Goal: Transaction & Acquisition: Purchase product/service

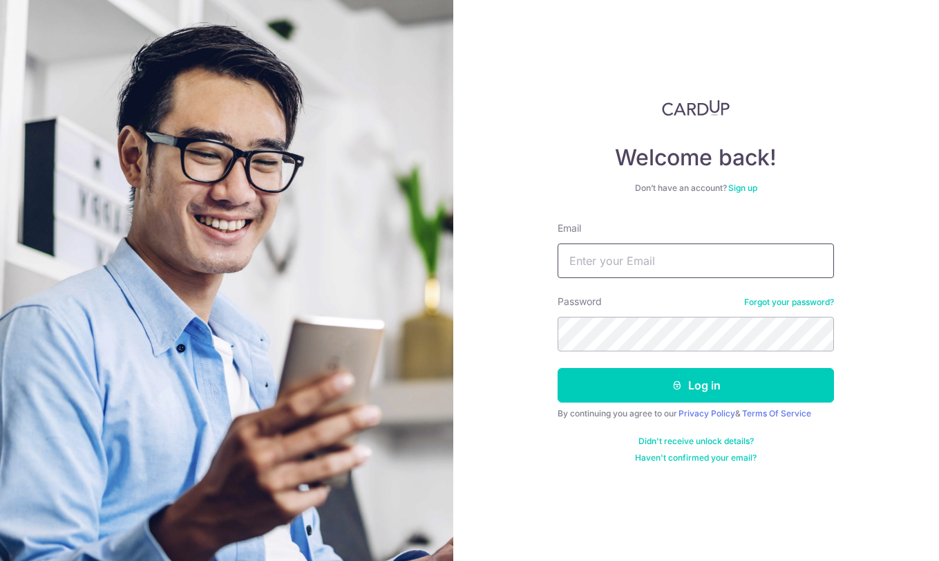
type input "[EMAIL_ADDRESS][DOMAIN_NAME]"
click at [696, 385] on button "Log in" at bounding box center [696, 385] width 277 height 35
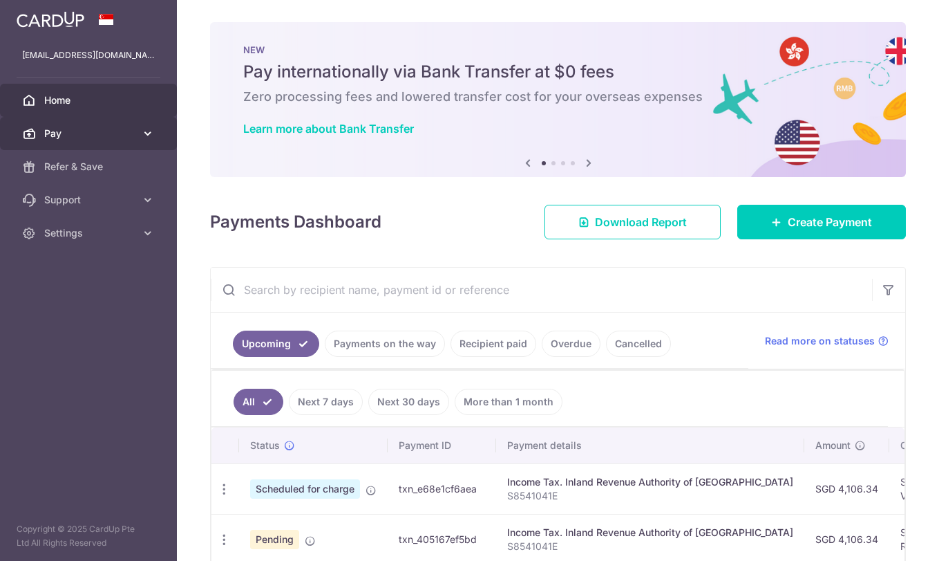
click at [97, 130] on span "Pay" at bounding box center [89, 134] width 91 height 14
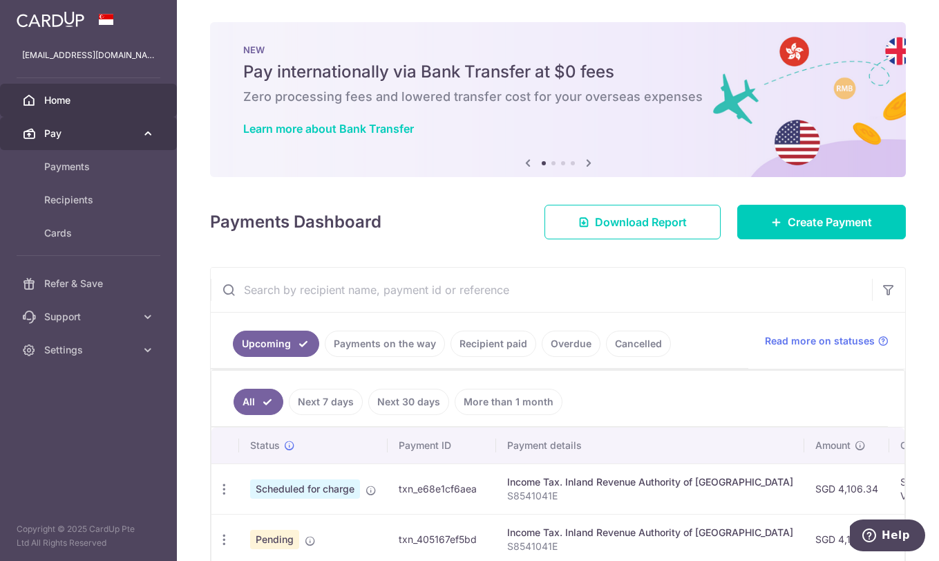
click at [60, 134] on span "Pay" at bounding box center [89, 134] width 91 height 14
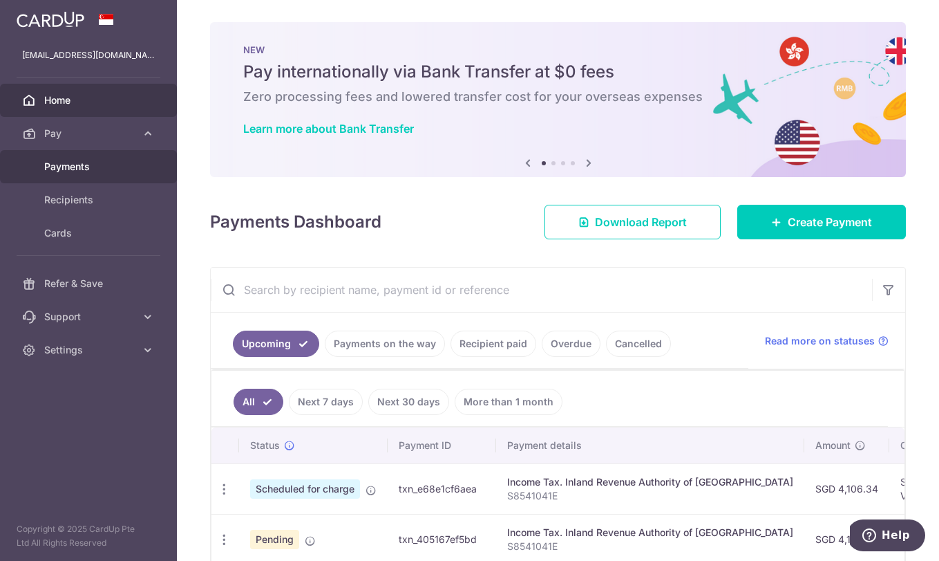
click at [93, 168] on span "Payments" at bounding box center [89, 167] width 91 height 14
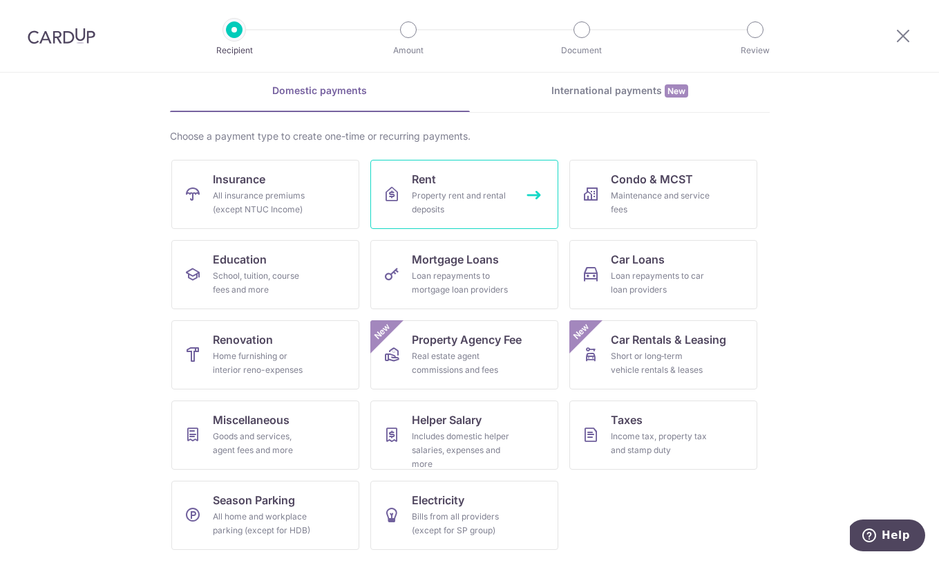
scroll to position [58, 0]
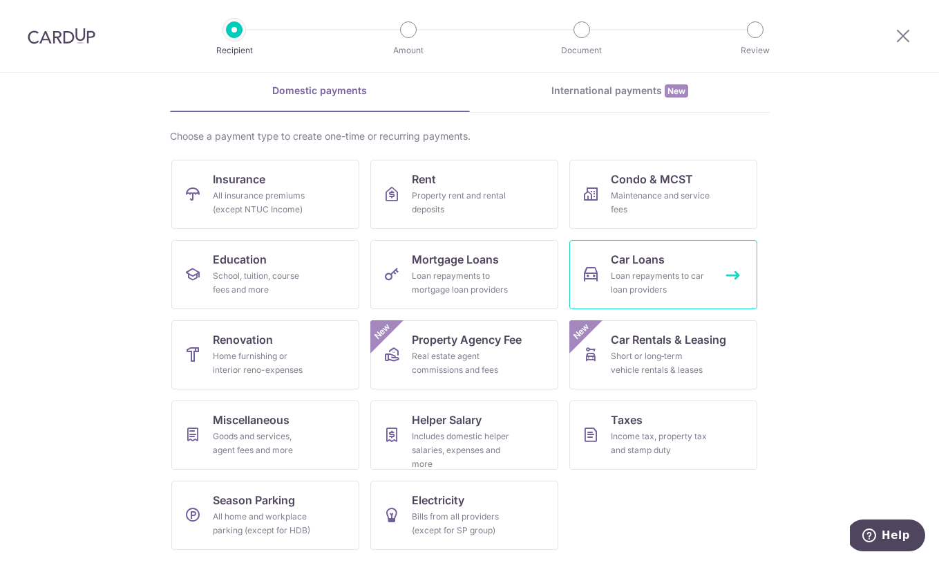
click at [677, 267] on link "Car Loans Loan repayments to car loan providers" at bounding box center [664, 274] width 188 height 69
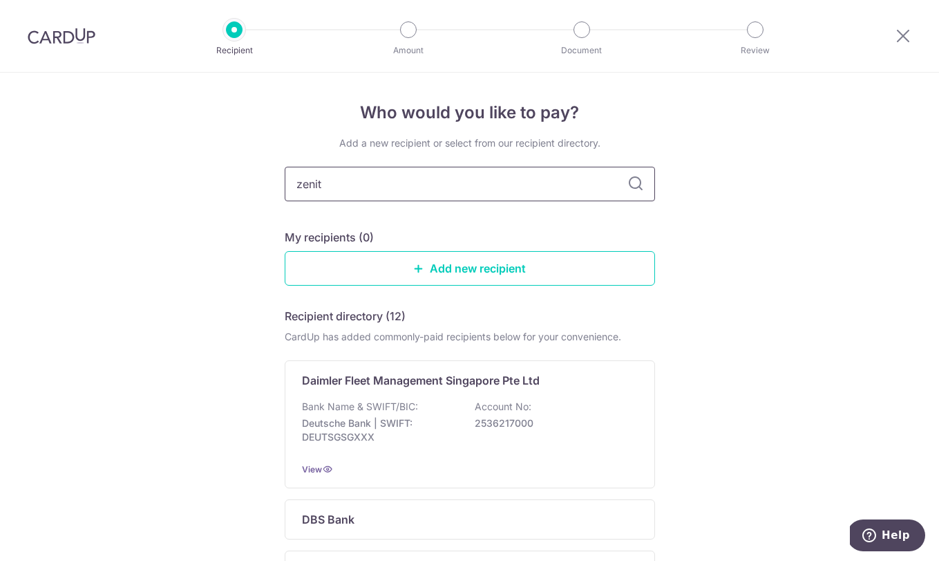
type input "zenith"
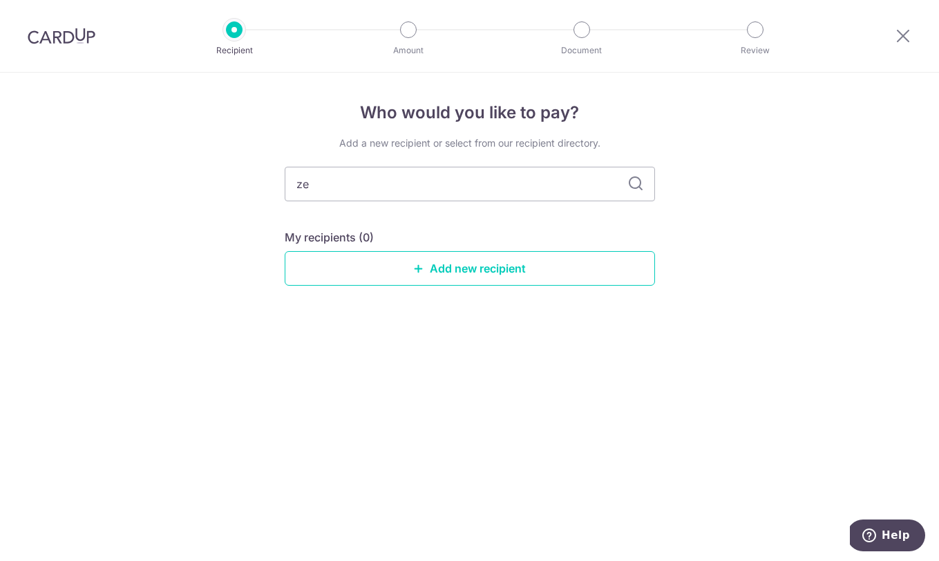
type input "z"
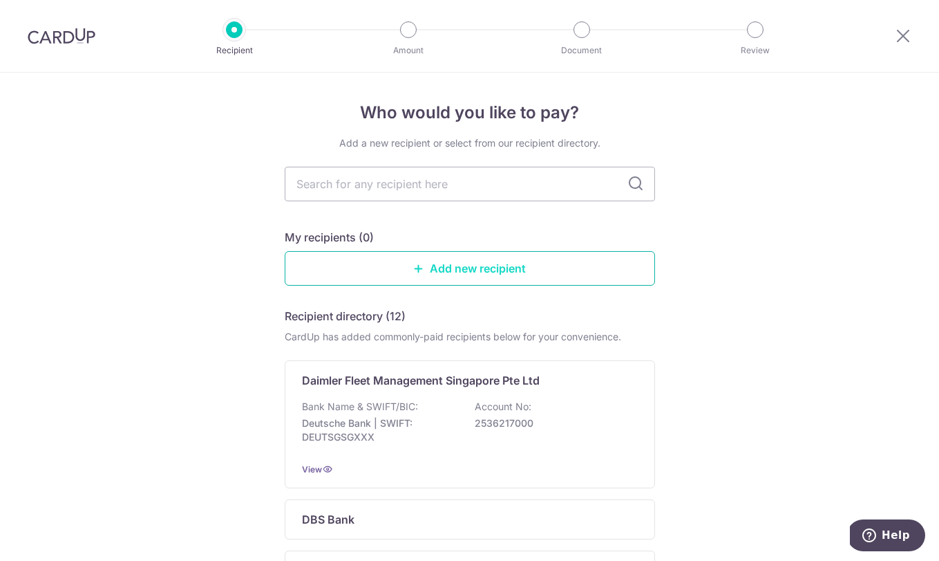
click at [512, 274] on link "Add new recipient" at bounding box center [470, 268] width 371 height 35
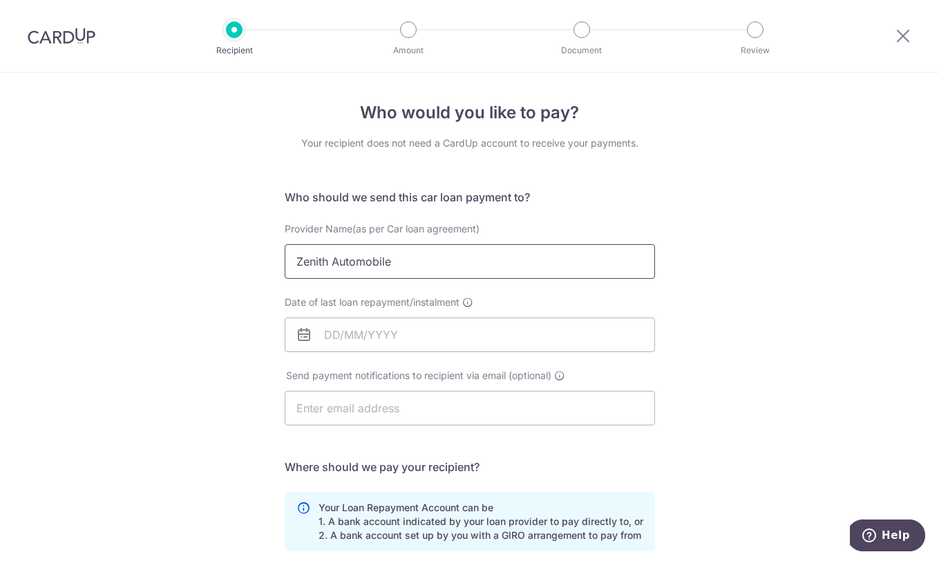
type input "Zenith Automobile"
click at [812, 194] on div "Who would you like to pay? Your recipient does not need a CardUp account to rec…" at bounding box center [469, 452] width 939 height 759
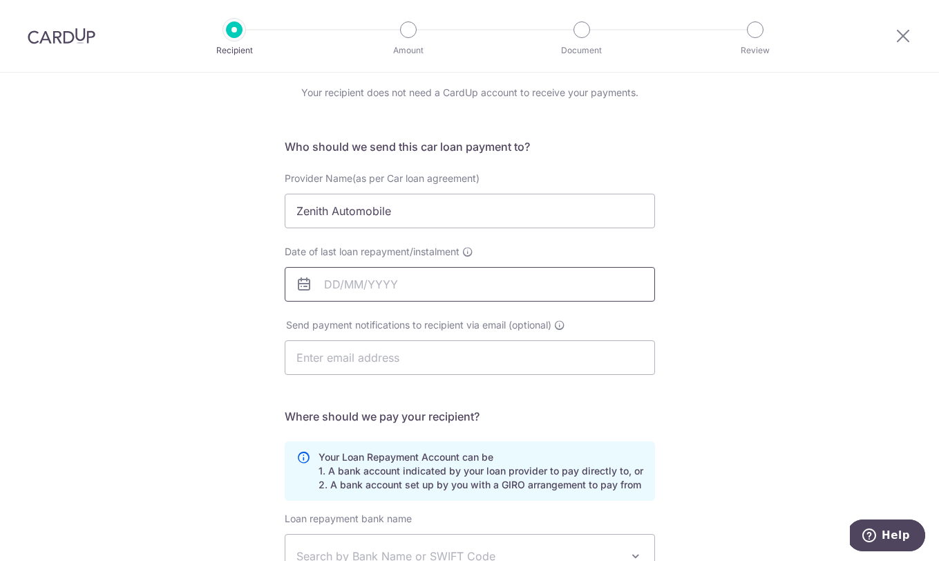
scroll to position [62, 0]
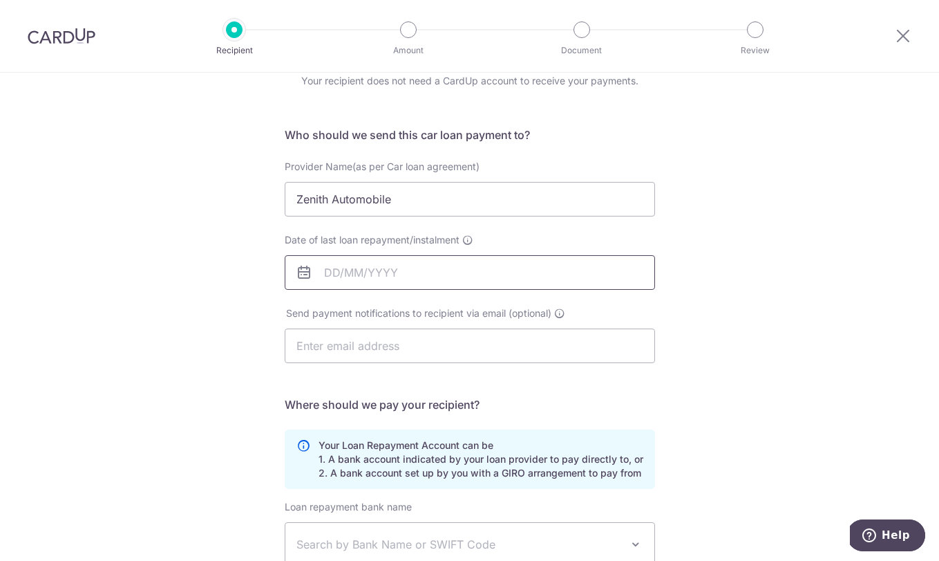
click at [444, 269] on input "Date of last loan repayment/instalment" at bounding box center [470, 272] width 371 height 35
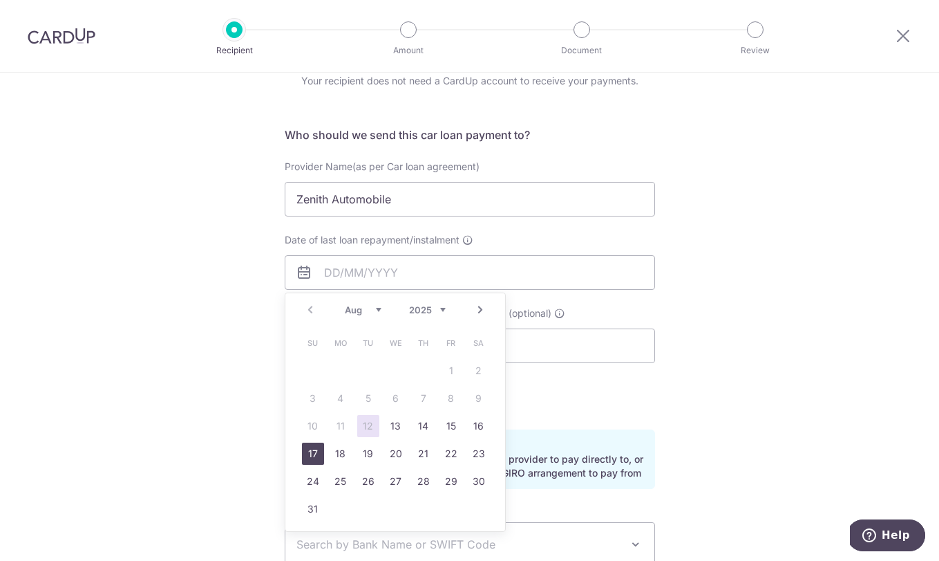
click at [309, 460] on link "17" at bounding box center [313, 453] width 22 height 22
type input "17/08/2025"
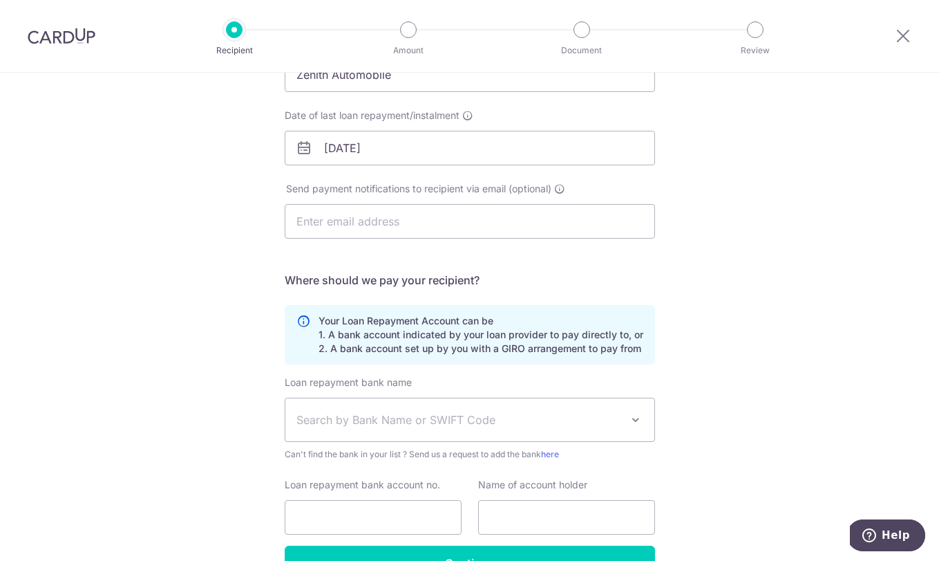
scroll to position [186, 0]
click at [438, 140] on input "17/08/2025" at bounding box center [470, 148] width 371 height 35
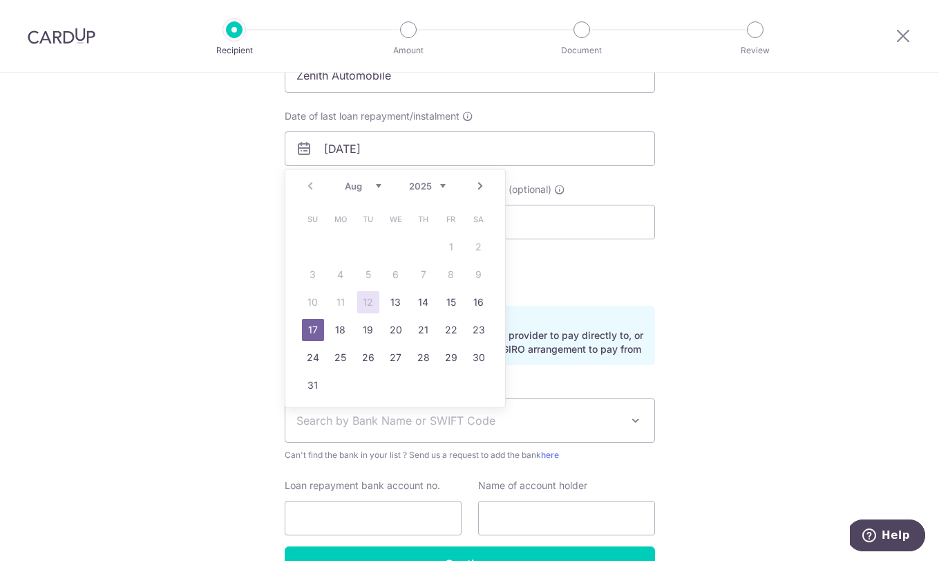
click at [781, 180] on div "Who would you like to pay? Your recipient does not need a CardUp account to rec…" at bounding box center [469, 266] width 939 height 759
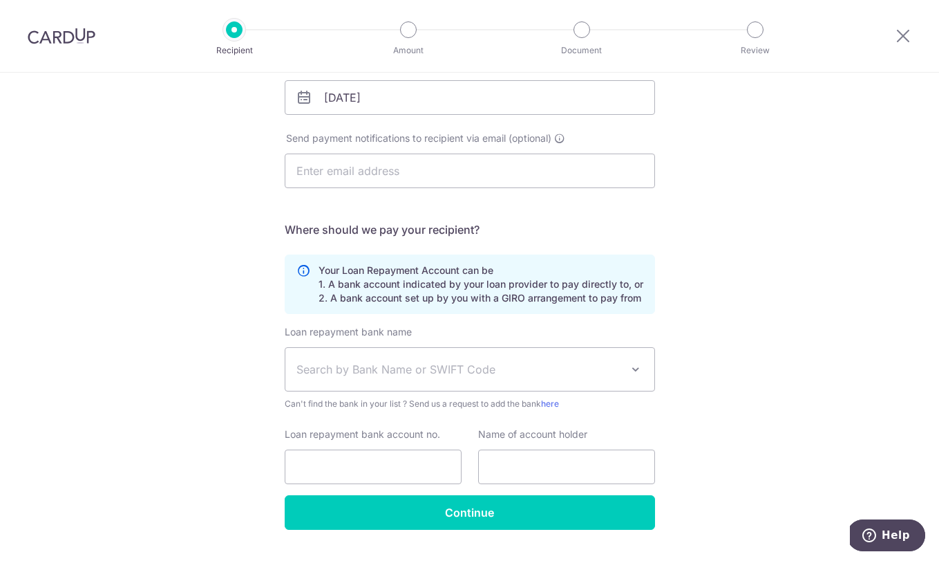
scroll to position [249, 0]
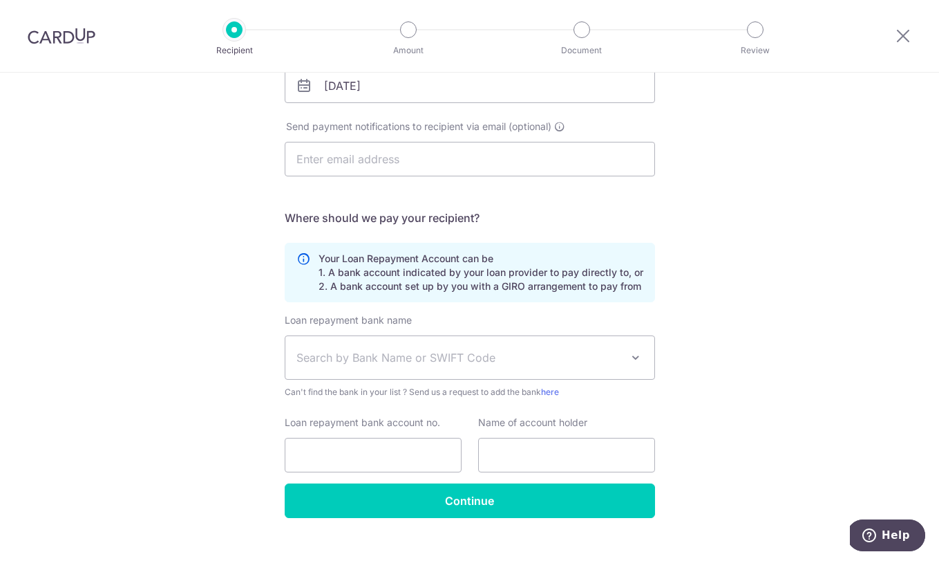
click at [440, 349] on span "Search by Bank Name or SWIFT Code" at bounding box center [459, 357] width 325 height 17
click at [415, 374] on span "ANEXT BANK PTE LTD SWIFT: ANTPSGSGXXX" at bounding box center [470, 357] width 369 height 43
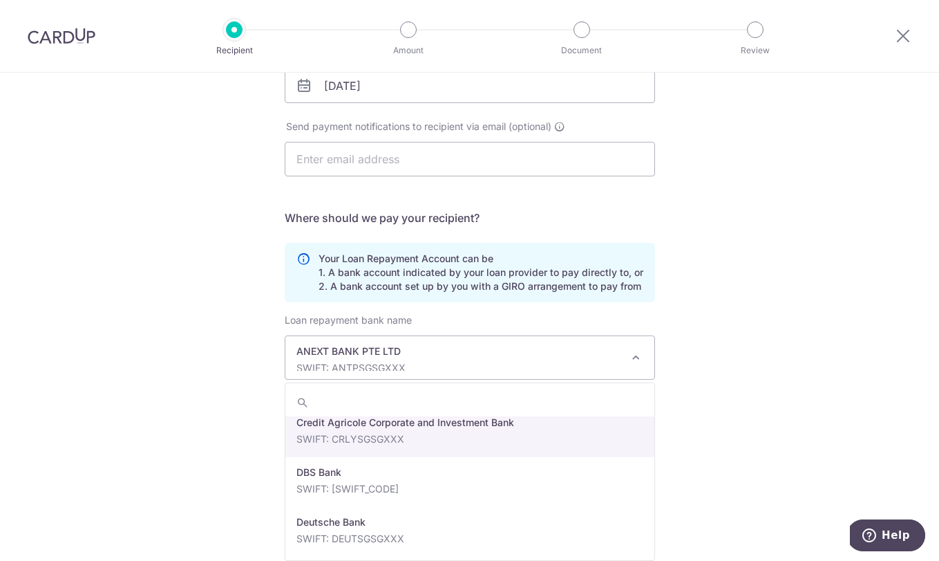
scroll to position [1055, 0]
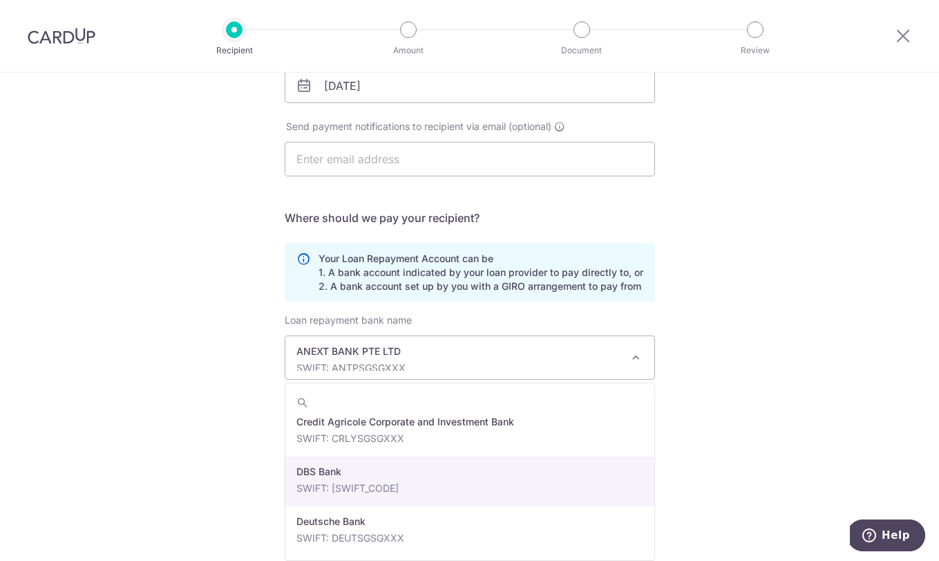
select select "6"
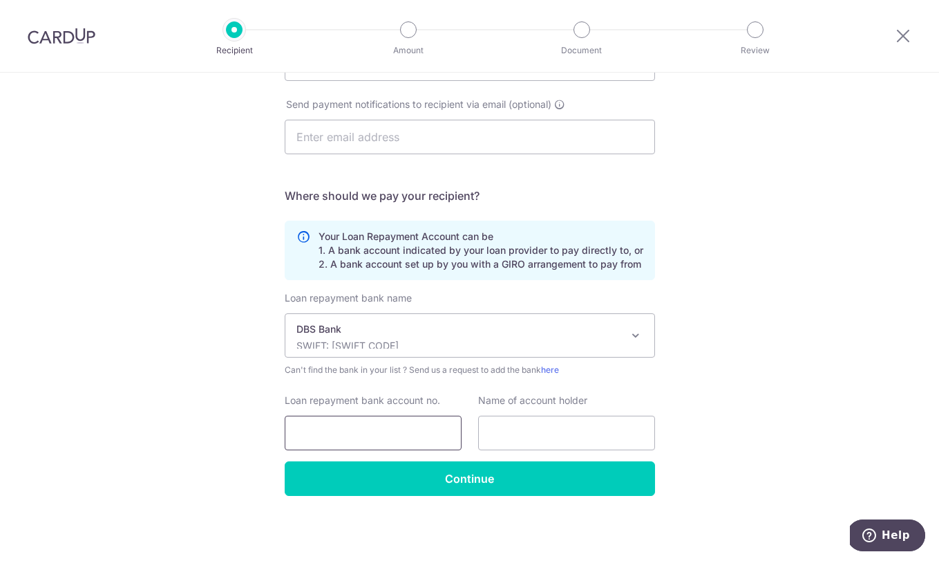
scroll to position [271, 0]
click at [395, 436] on input "Loan repayment bank account no." at bounding box center [373, 432] width 177 height 35
type input "19511845"
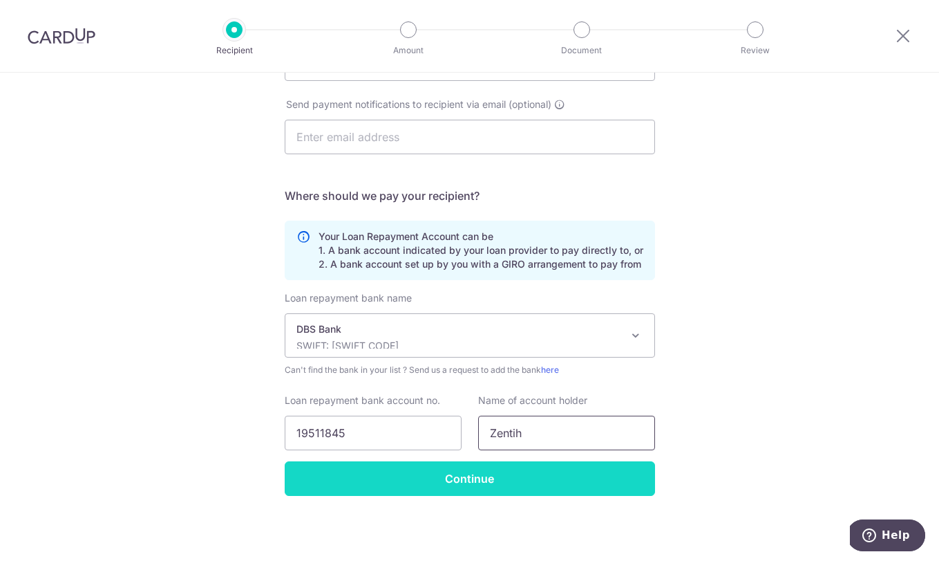
type input "Zentih"
click at [528, 482] on input "Continue" at bounding box center [470, 478] width 371 height 35
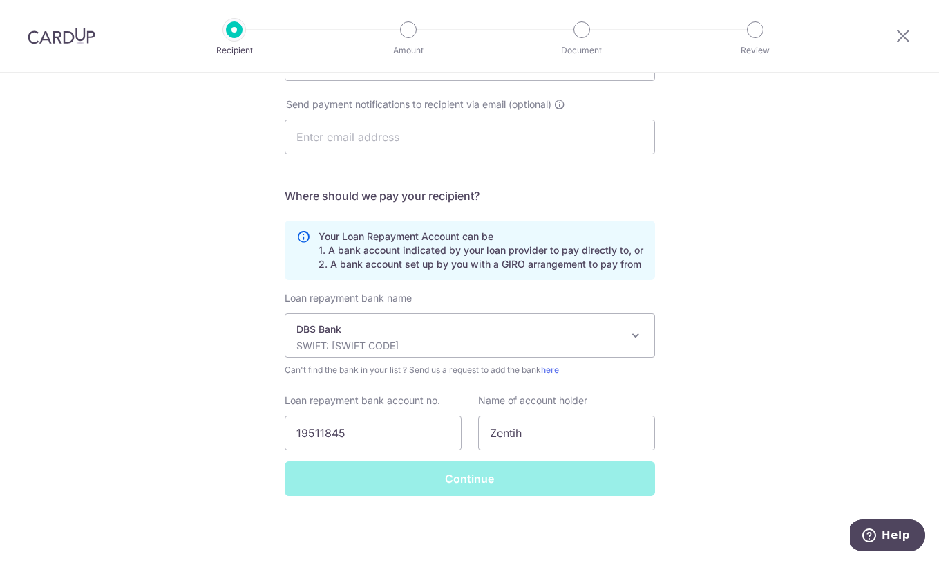
click at [528, 482] on div "Continue" at bounding box center [470, 478] width 387 height 35
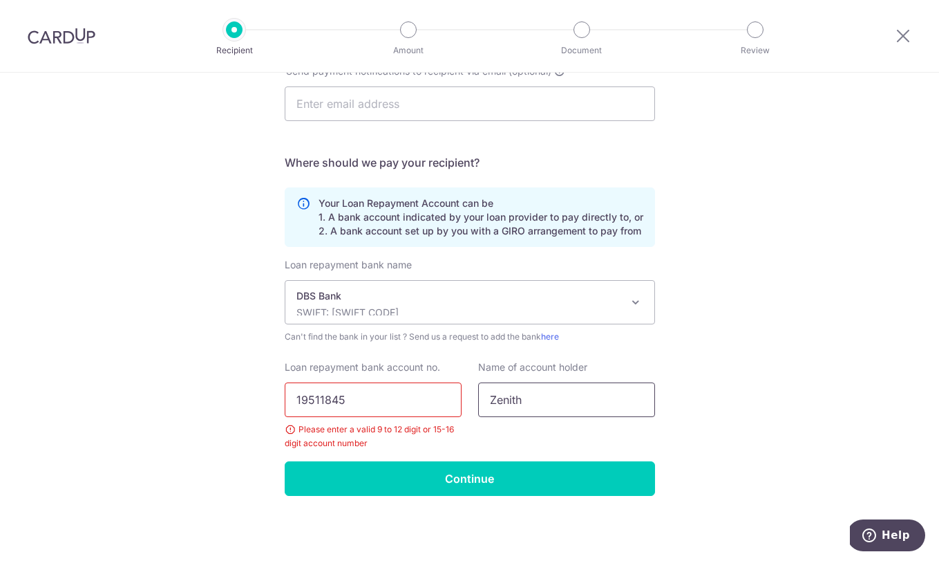
type input "Zenith"
click at [412, 395] on input "19511845" at bounding box center [373, 399] width 177 height 35
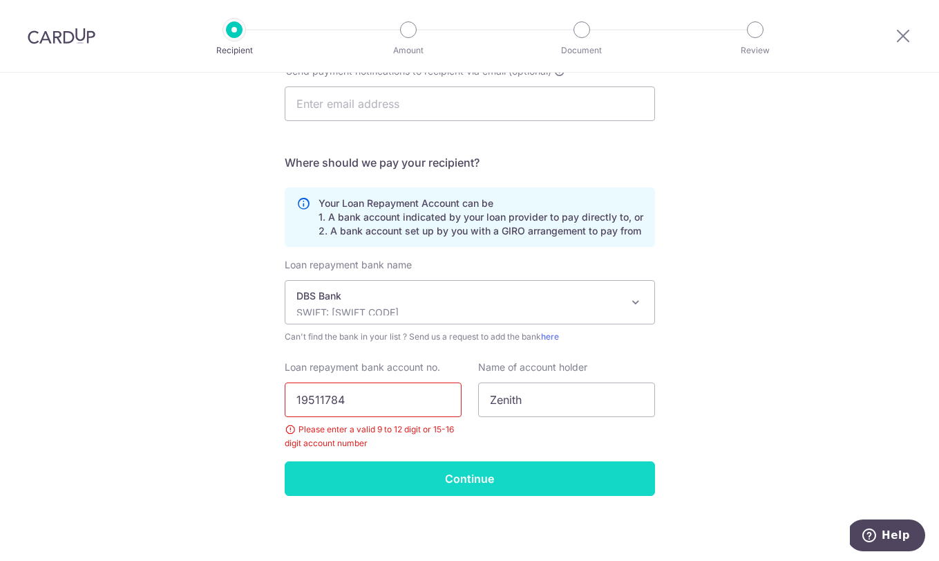
type input "19511784"
click at [399, 478] on input "Continue" at bounding box center [470, 478] width 371 height 35
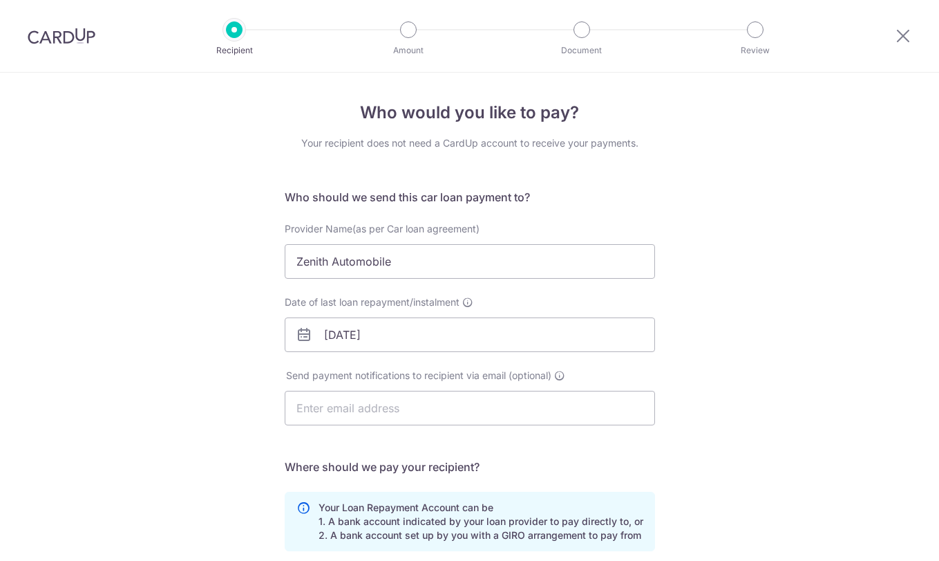
scroll to position [304, 0]
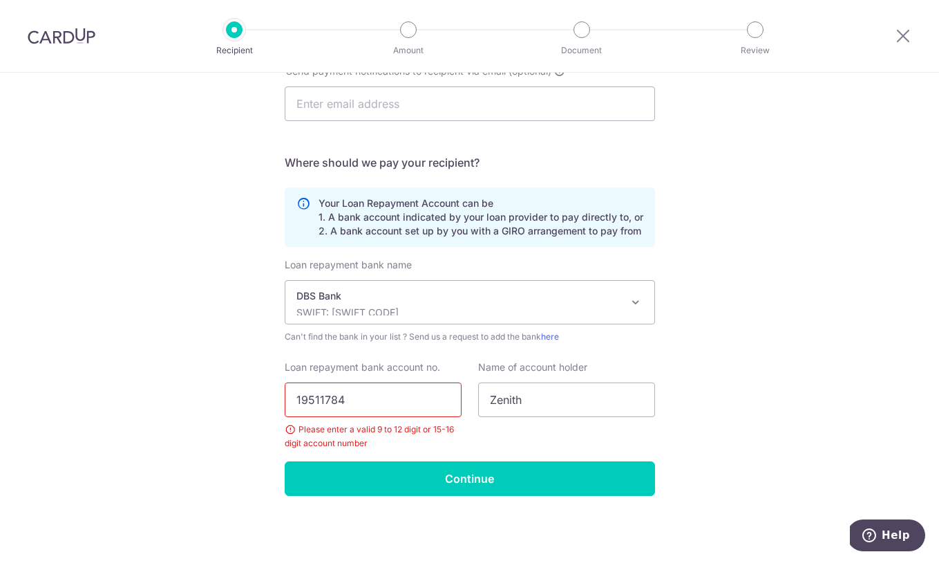
click at [413, 403] on input "19511784" at bounding box center [373, 399] width 177 height 35
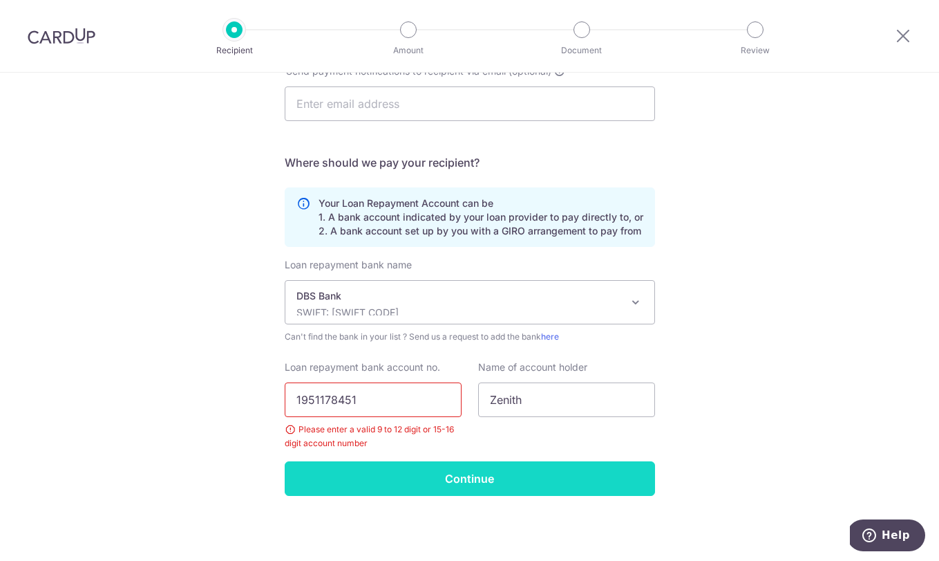
type input "1951178451"
click at [467, 493] on input "Continue" at bounding box center [470, 478] width 371 height 35
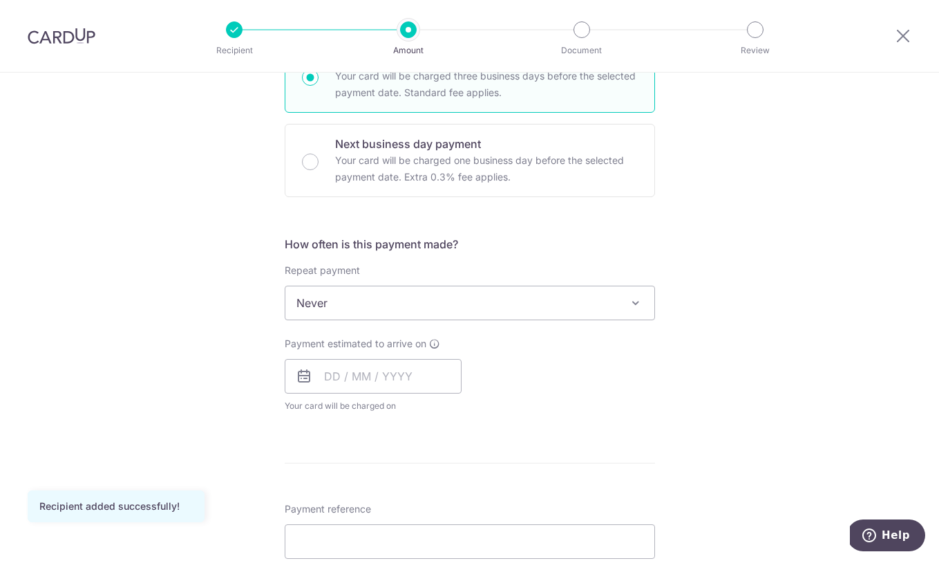
scroll to position [373, 0]
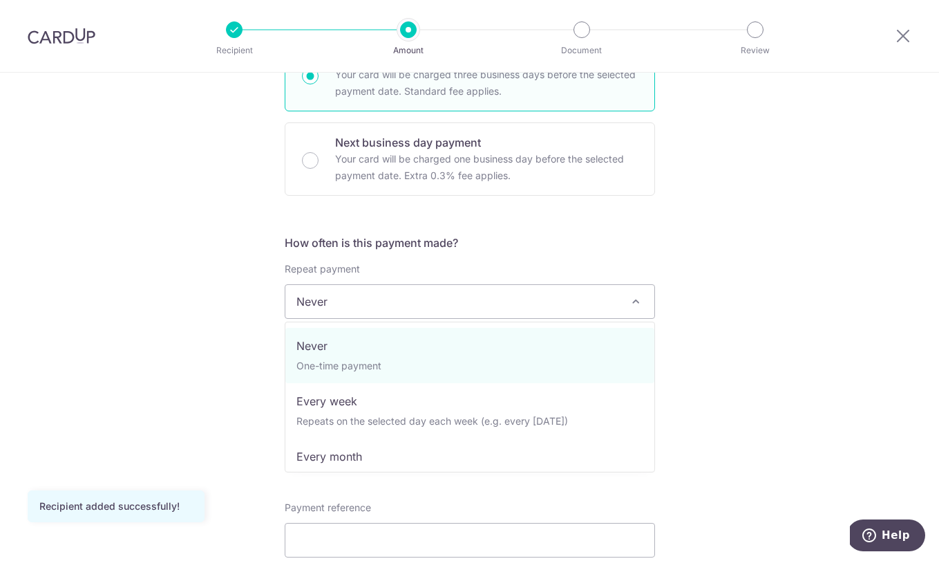
click at [387, 300] on span "Never" at bounding box center [470, 301] width 369 height 33
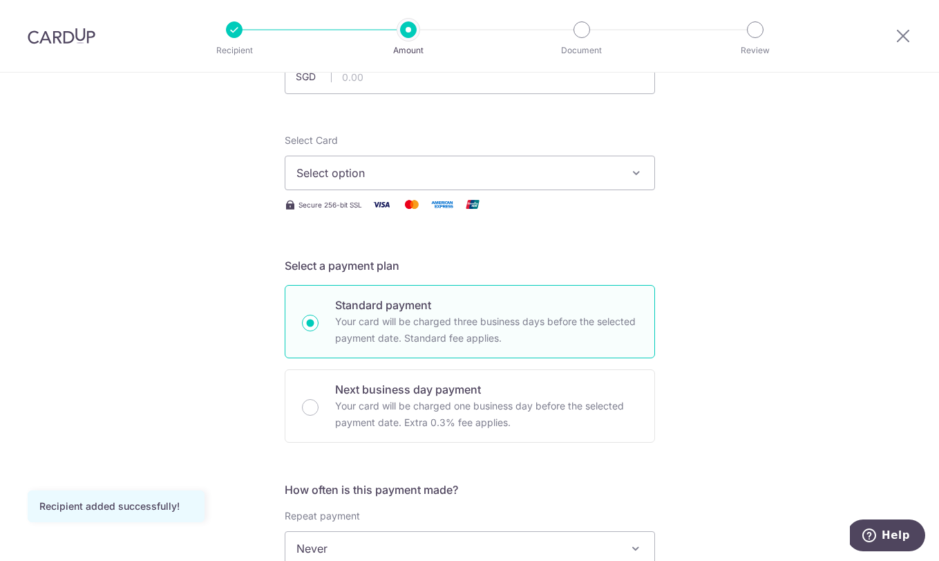
scroll to position [77, 0]
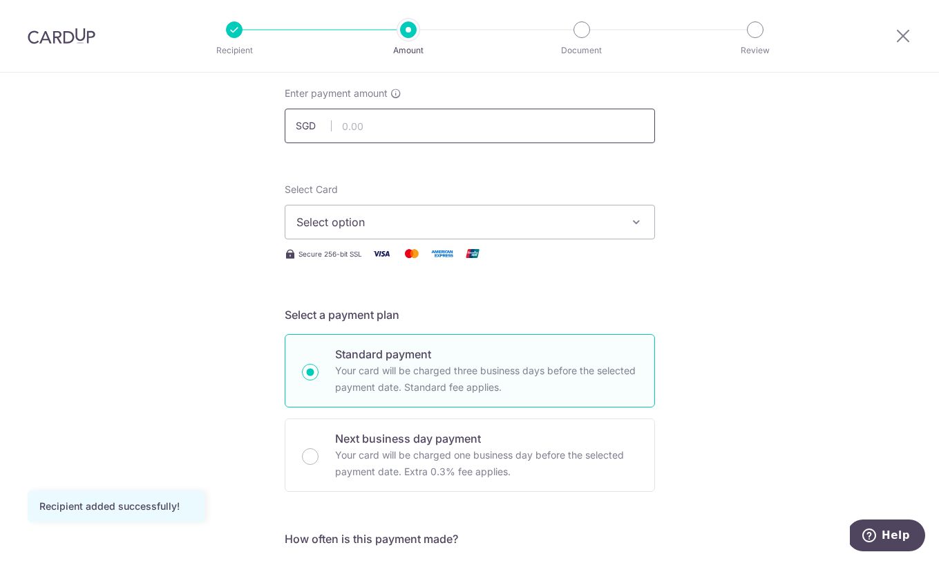
click at [383, 118] on input "text" at bounding box center [470, 126] width 371 height 35
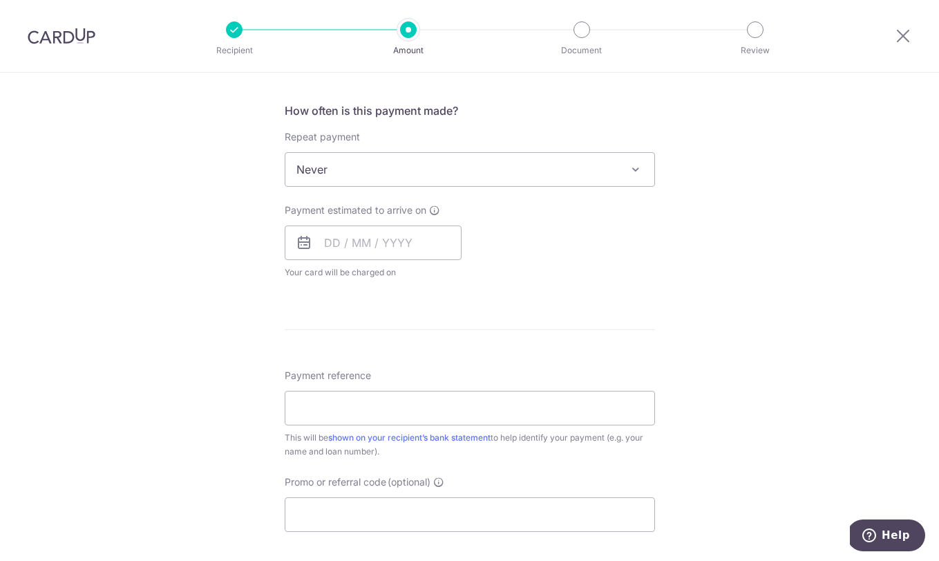
scroll to position [512, 0]
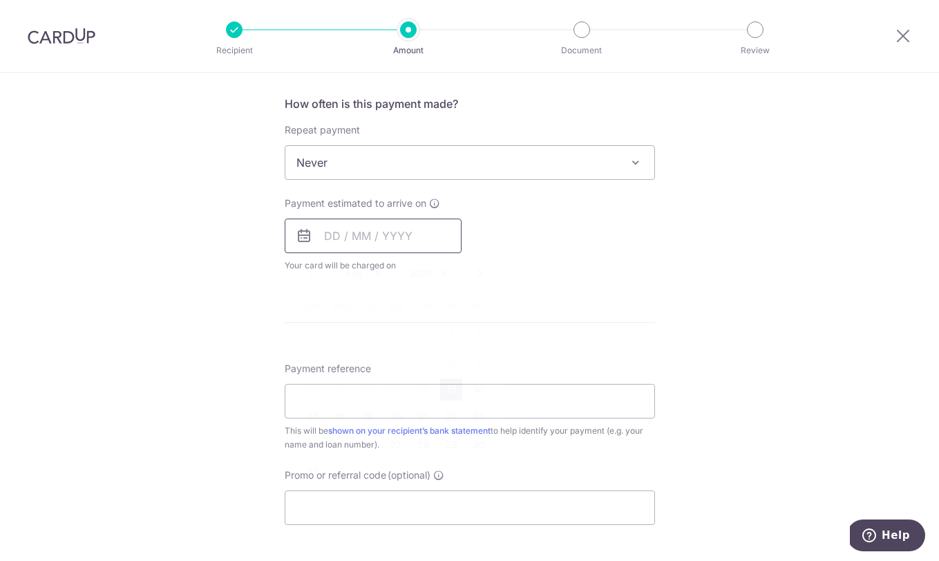
click at [330, 237] on input "text" at bounding box center [373, 235] width 177 height 35
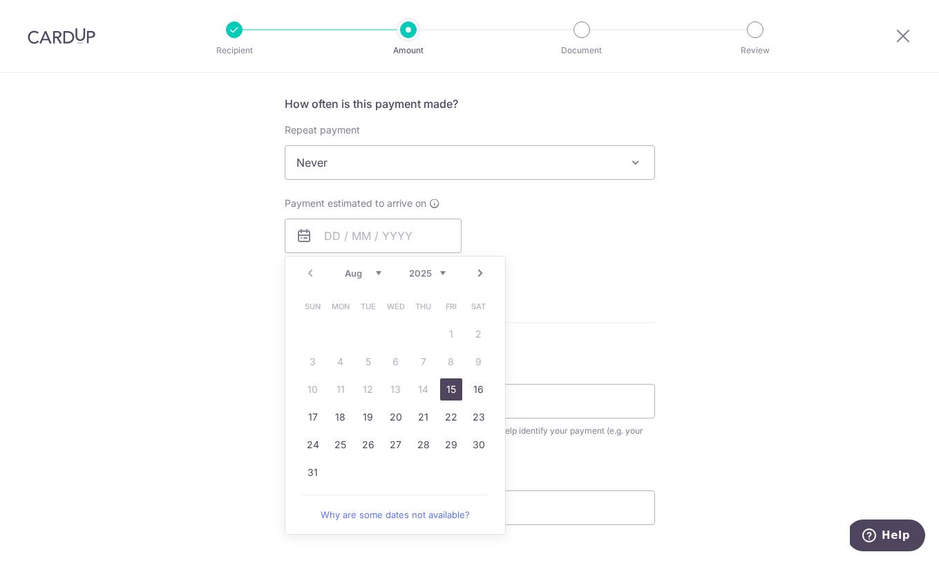
click at [455, 380] on link "15" at bounding box center [451, 389] width 22 height 22
type input "15/08/2025"
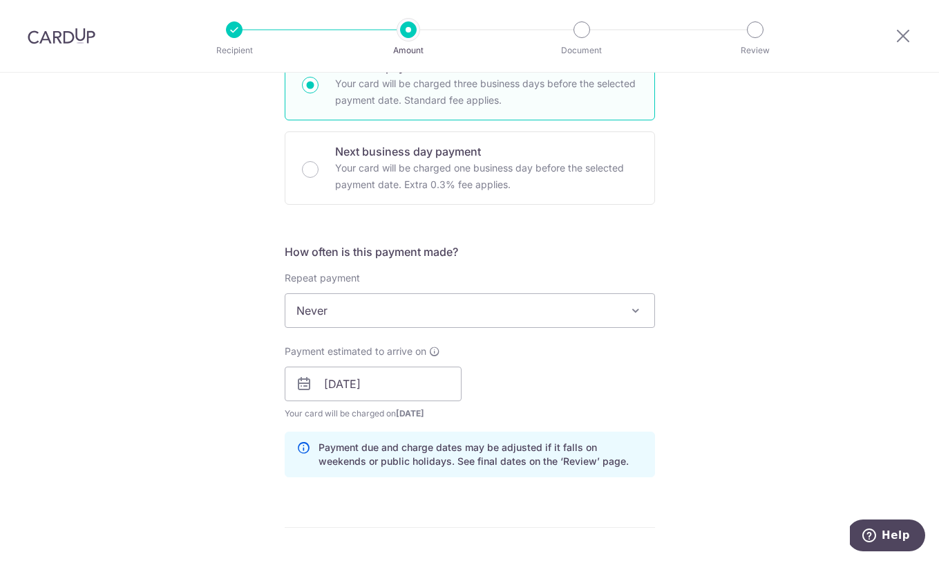
scroll to position [366, 0]
click at [436, 382] on input "15/08/2025" at bounding box center [373, 382] width 177 height 35
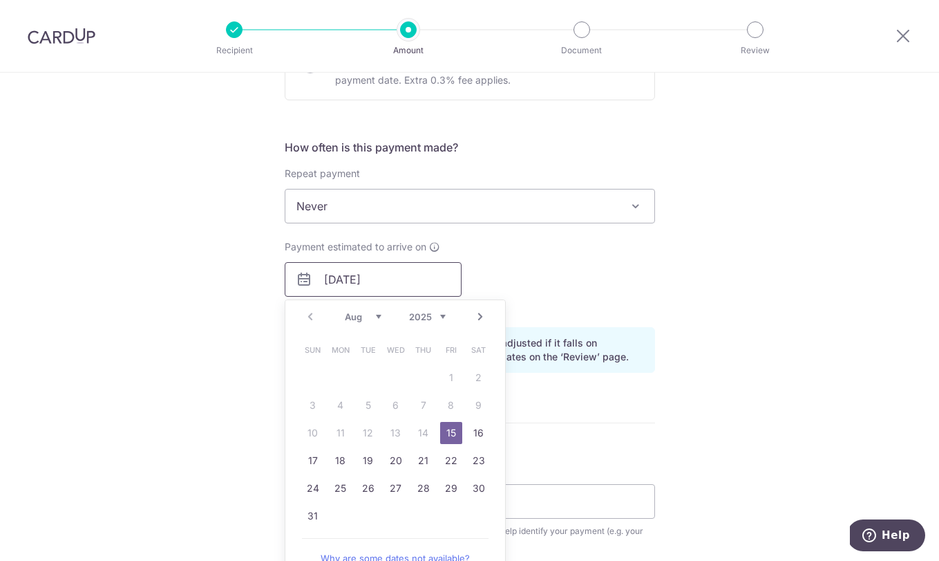
scroll to position [469, 0]
click at [679, 393] on div "Tell us more about your payment Enter payment amount SGD Recipient added succes…" at bounding box center [469, 256] width 939 height 1307
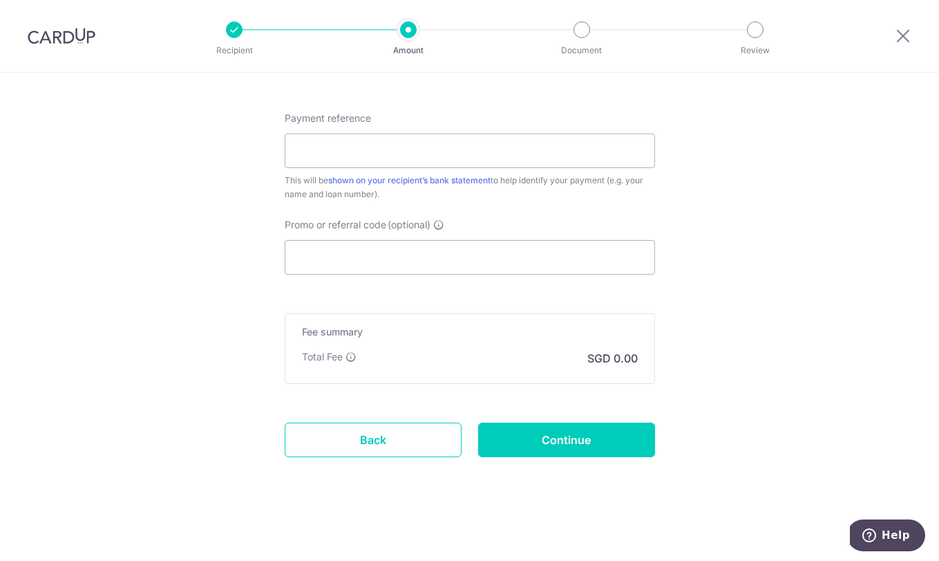
scroll to position [819, 0]
click at [373, 444] on link "Back" at bounding box center [373, 439] width 177 height 35
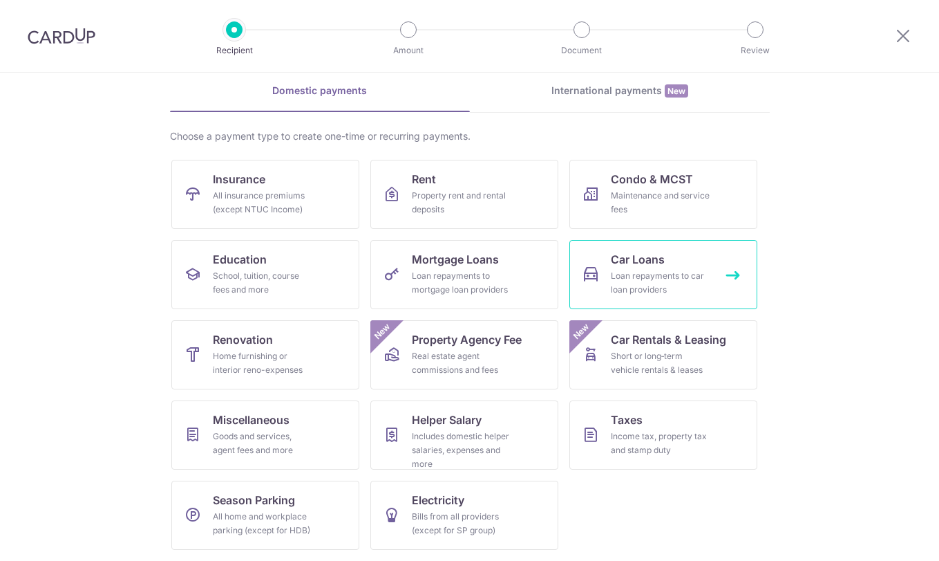
scroll to position [58, 0]
click at [709, 269] on div "Loan repayments to car loan providers" at bounding box center [661, 283] width 100 height 28
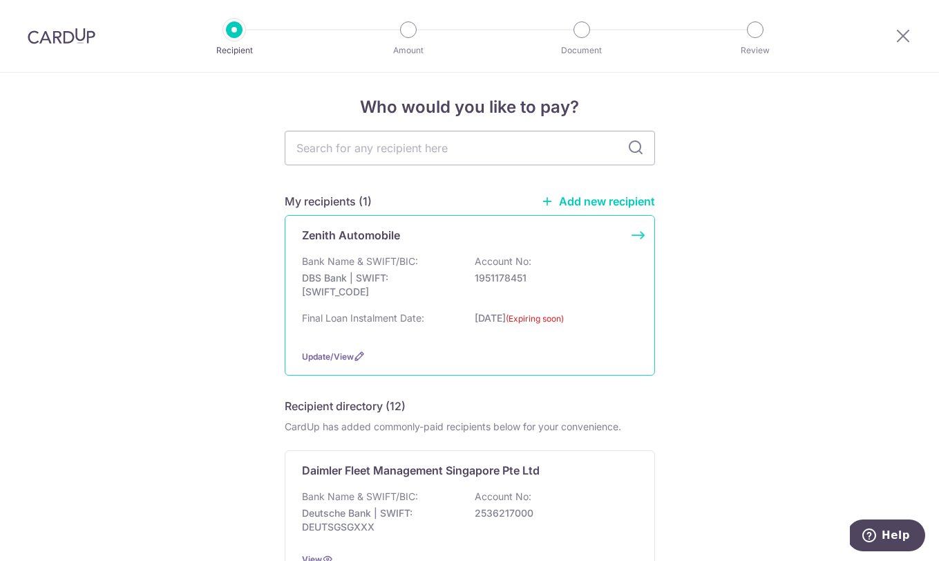
scroll to position [6, 0]
click at [635, 241] on div "Zenith Automobile Bank Name & SWIFT/BIC: DBS Bank | SWIFT: [SWIFT_CODE] Account…" at bounding box center [470, 294] width 371 height 160
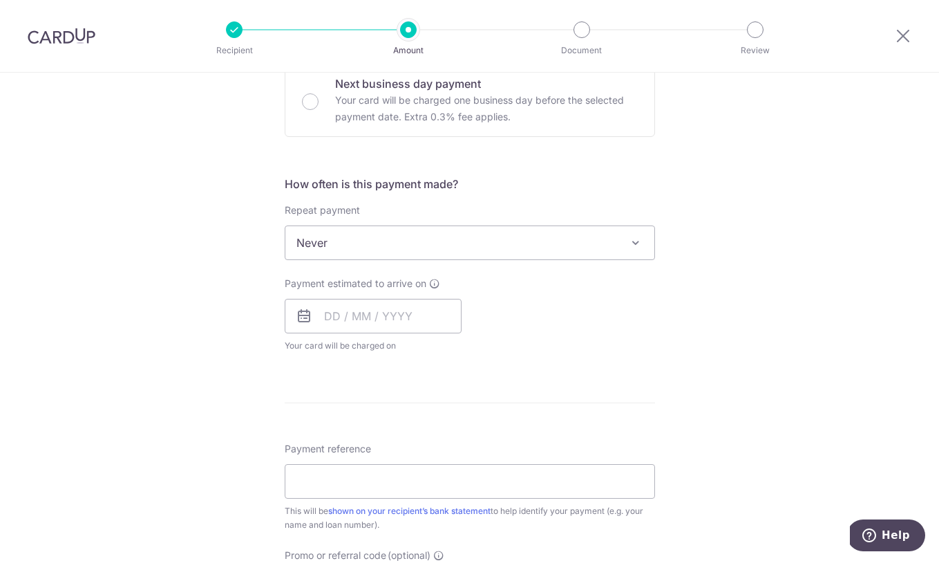
scroll to position [445, 0]
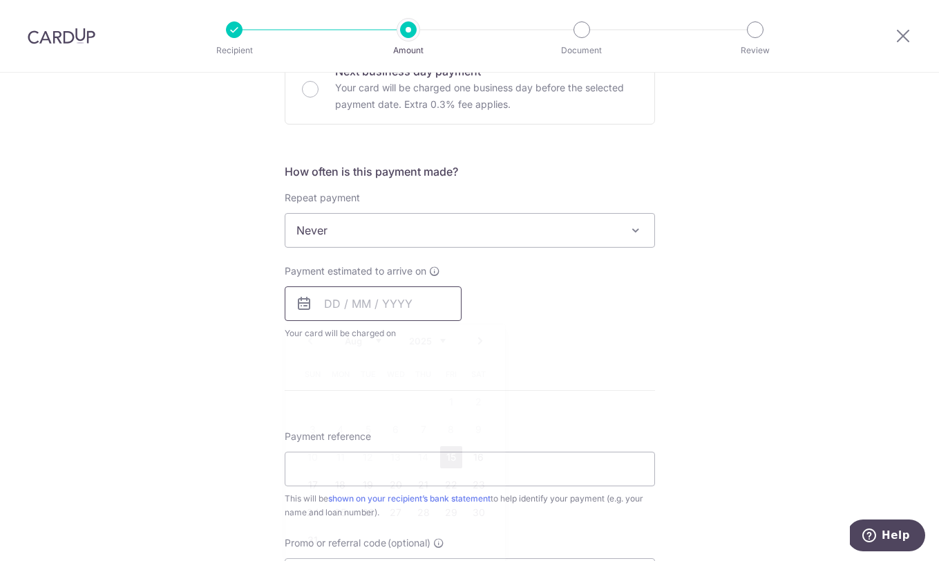
click at [359, 306] on input "text" at bounding box center [373, 303] width 177 height 35
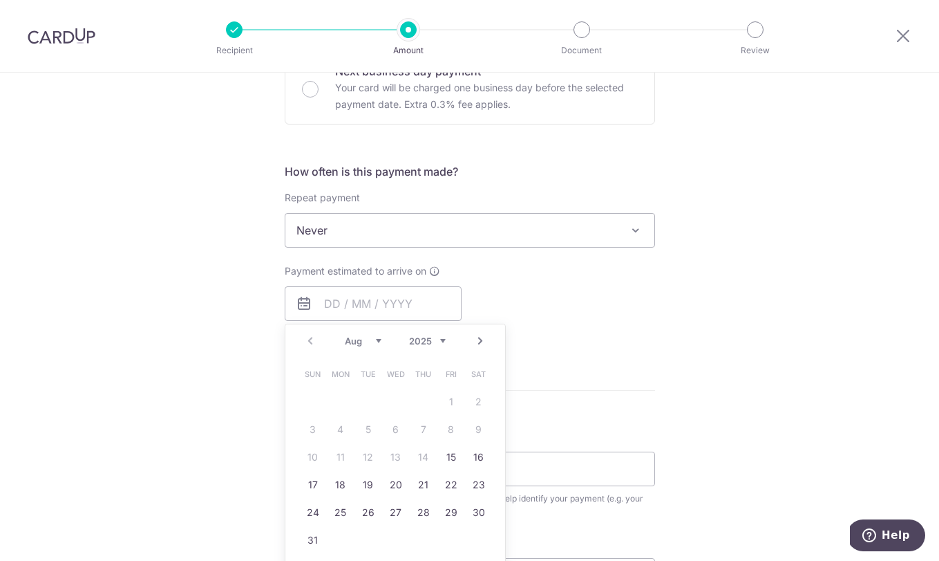
click at [687, 294] on div "Tell us more about your payment Enter payment amount SGD Select Card Select opt…" at bounding box center [469, 253] width 939 height 1251
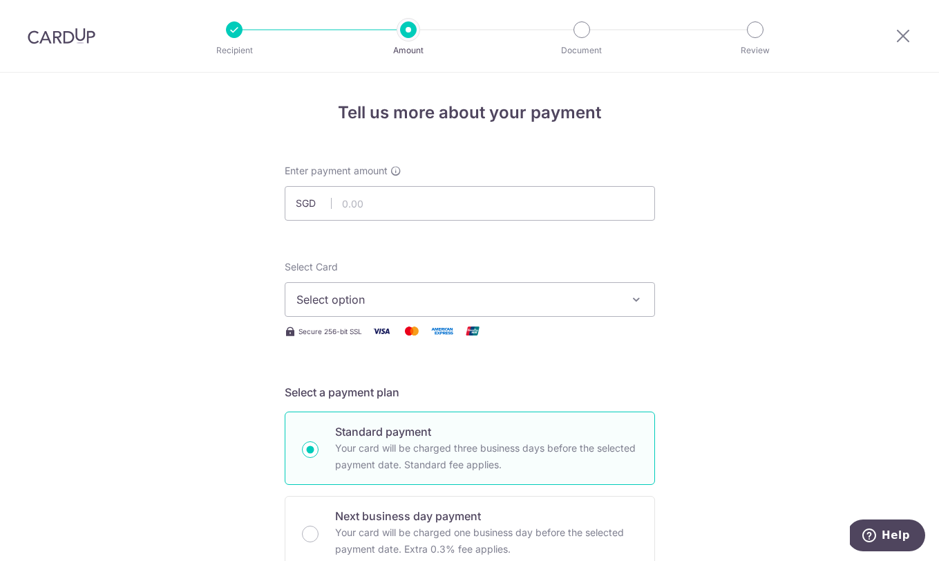
scroll to position [0, 0]
